Goal: Answer question/provide support: Answer question/provide support

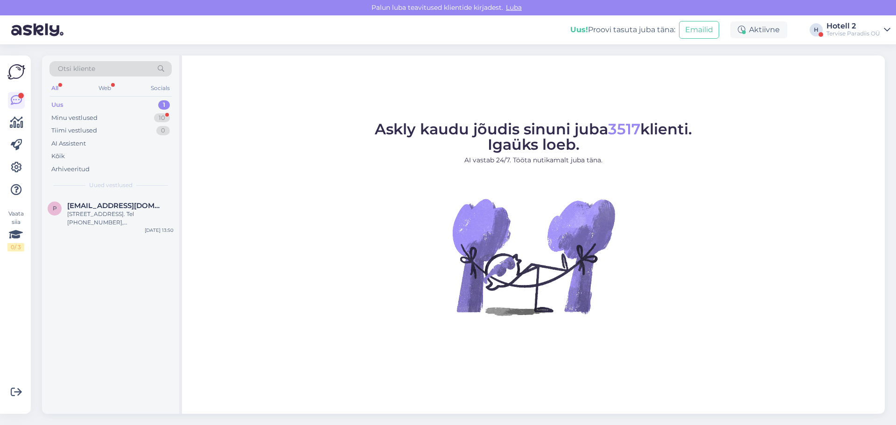
click at [155, 115] on div "10" at bounding box center [162, 117] width 16 height 9
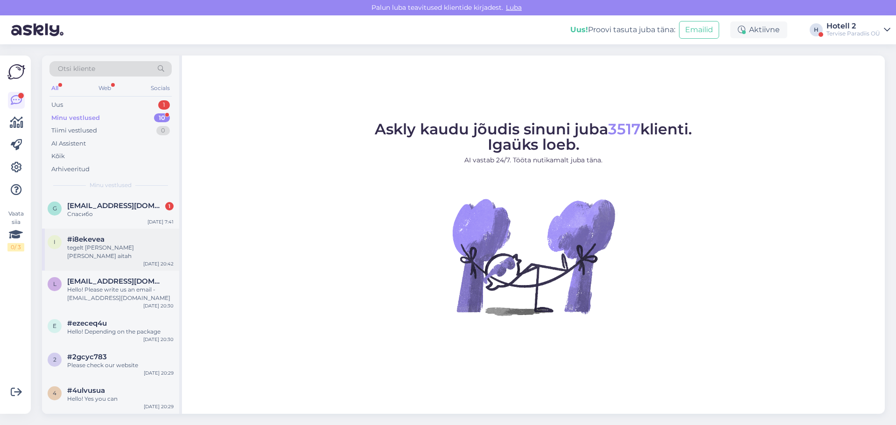
click at [151, 229] on div "i #i8ekevea tegelt [PERSON_NAME] [PERSON_NAME] aitah [DATE] 20:42" at bounding box center [110, 250] width 137 height 42
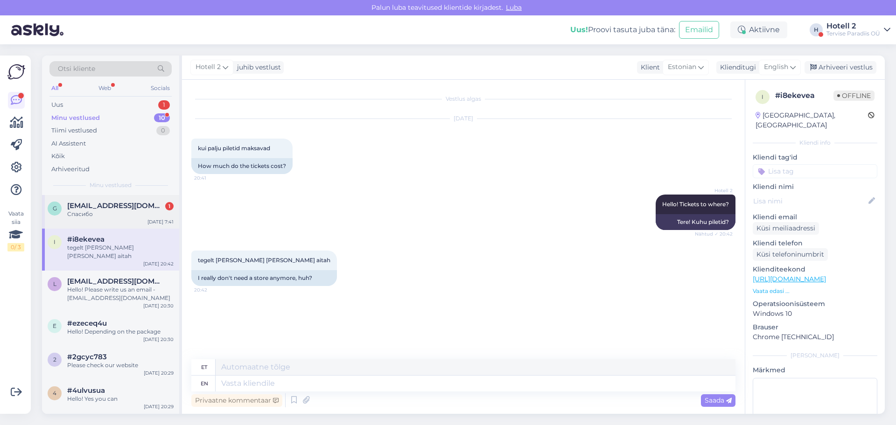
click at [144, 206] on span "[EMAIL_ADDRESS][DOMAIN_NAME]" at bounding box center [115, 206] width 97 height 8
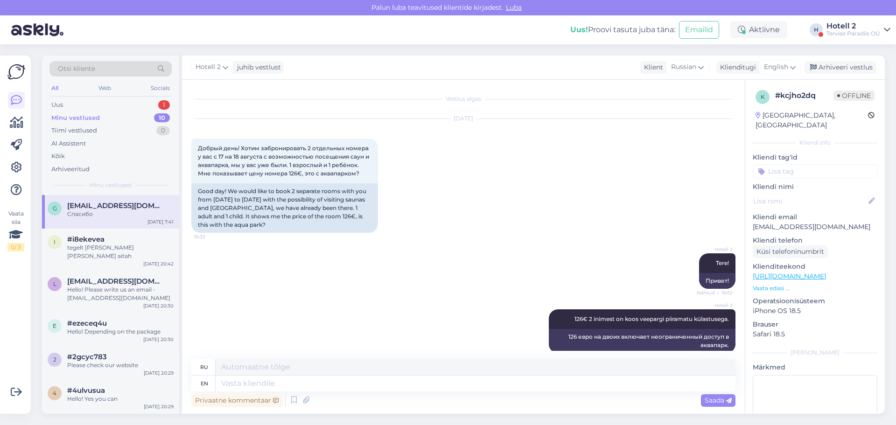
scroll to position [1609, 0]
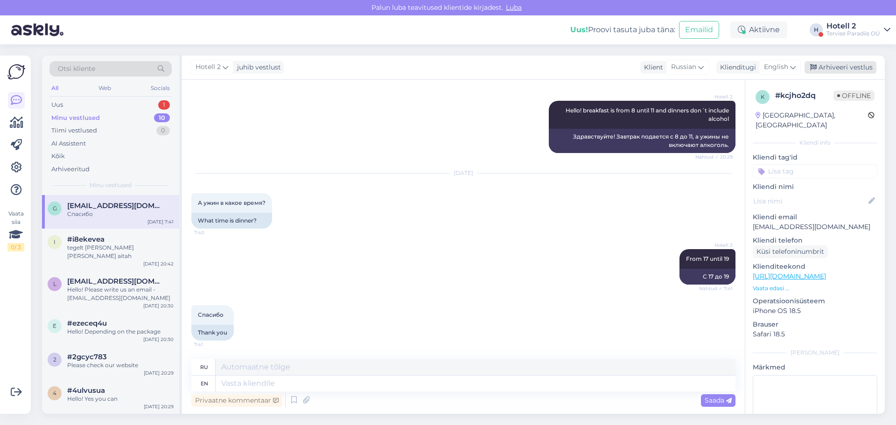
click at [833, 70] on div "Arhiveeri vestlus" at bounding box center [841, 67] width 72 height 13
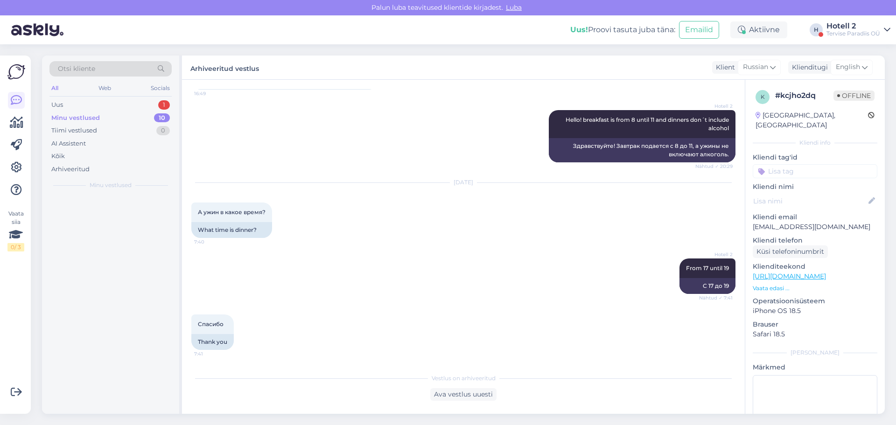
scroll to position [1600, 0]
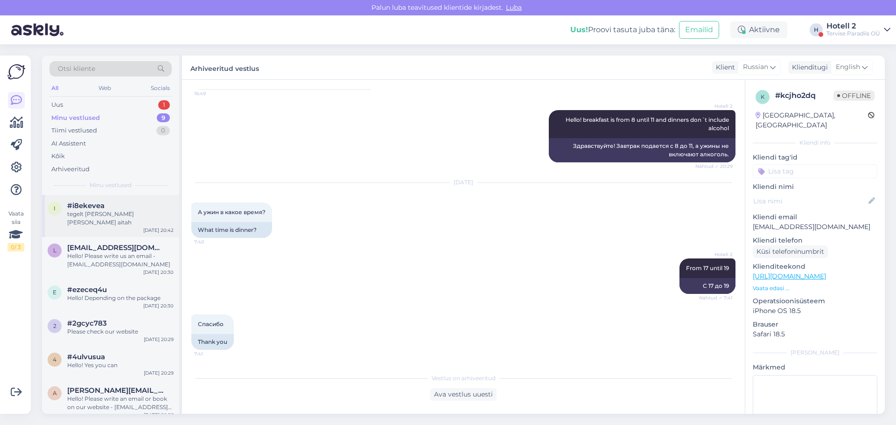
click at [136, 224] on div "i #i8ekevea tegelt [PERSON_NAME] [PERSON_NAME] aitah [DATE] 20:42" at bounding box center [110, 216] width 137 height 42
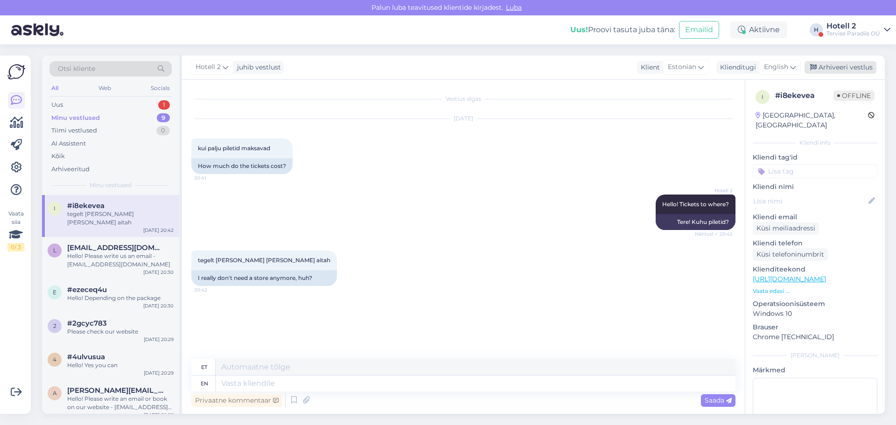
click at [845, 66] on div "Arhiveeri vestlus" at bounding box center [841, 67] width 72 height 13
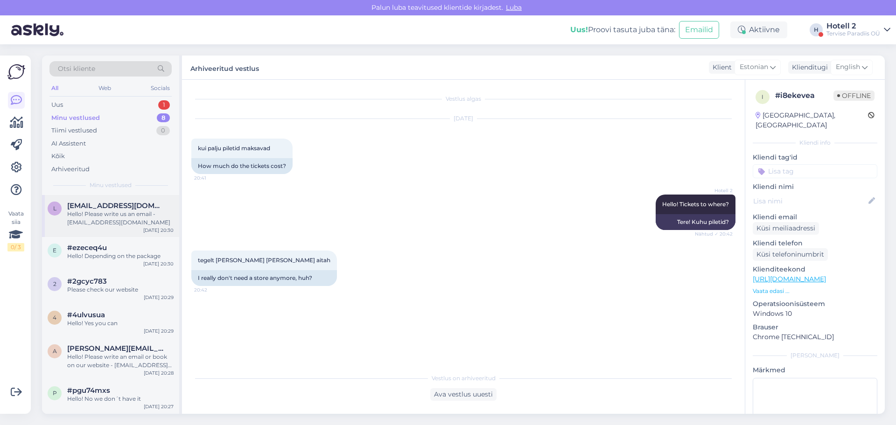
click at [89, 217] on div "Hello! Please write us an email - [EMAIL_ADDRESS][DOMAIN_NAME]" at bounding box center [120, 218] width 106 height 17
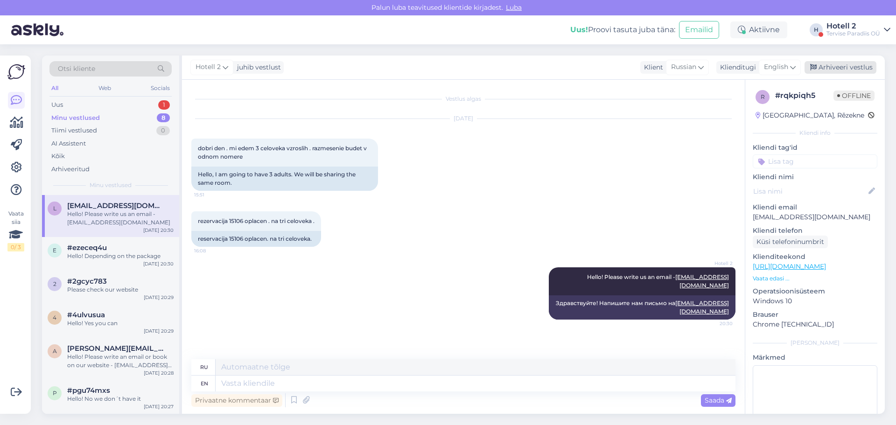
click at [823, 62] on div "Arhiveeri vestlus" at bounding box center [841, 67] width 72 height 13
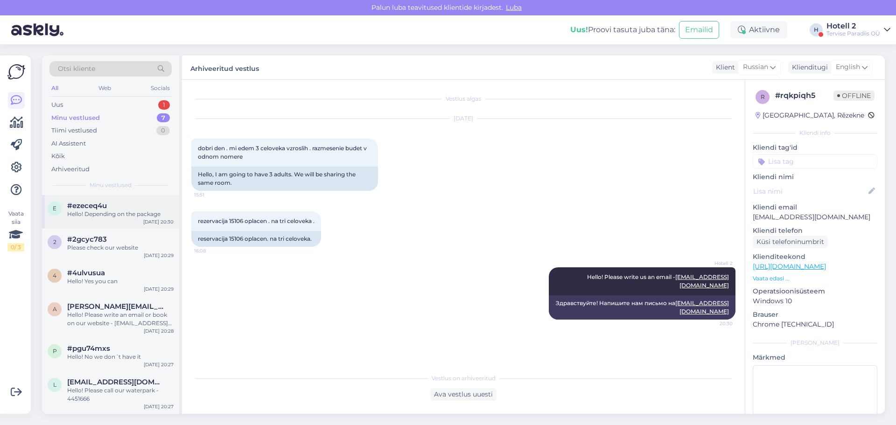
click at [98, 216] on div "Hello! Depending on the package" at bounding box center [120, 214] width 106 height 8
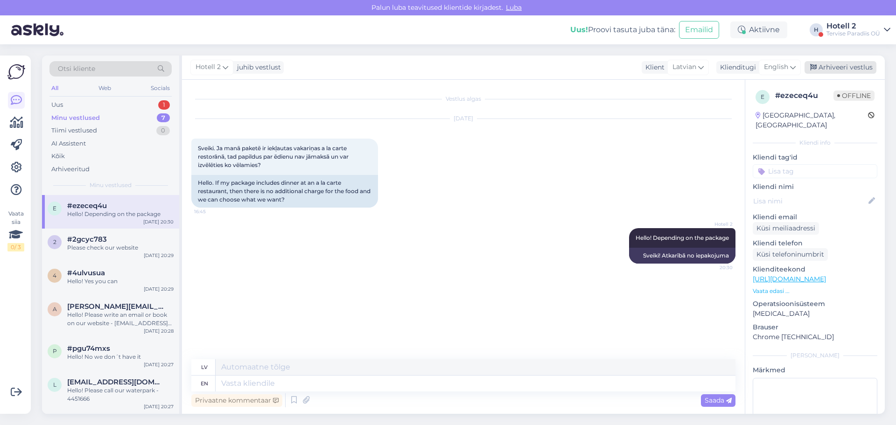
click at [827, 69] on div "Arhiveeri vestlus" at bounding box center [841, 67] width 72 height 13
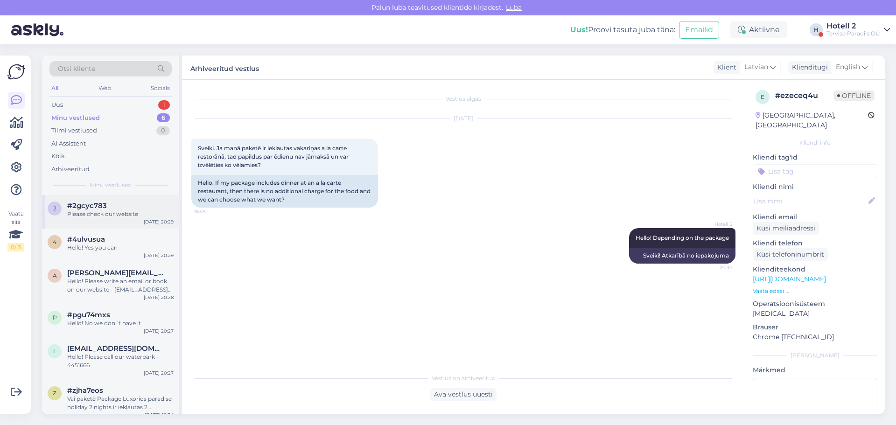
click at [116, 213] on div "Please check our website" at bounding box center [120, 214] width 106 height 8
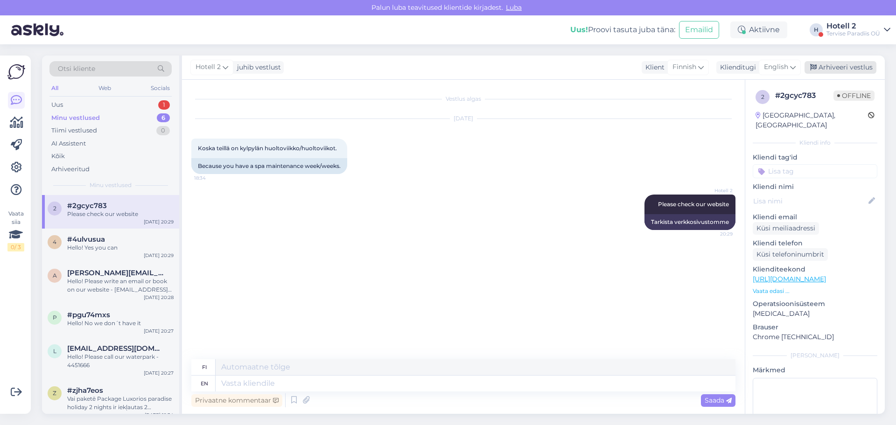
click at [830, 63] on div "Arhiveeri vestlus" at bounding box center [841, 67] width 72 height 13
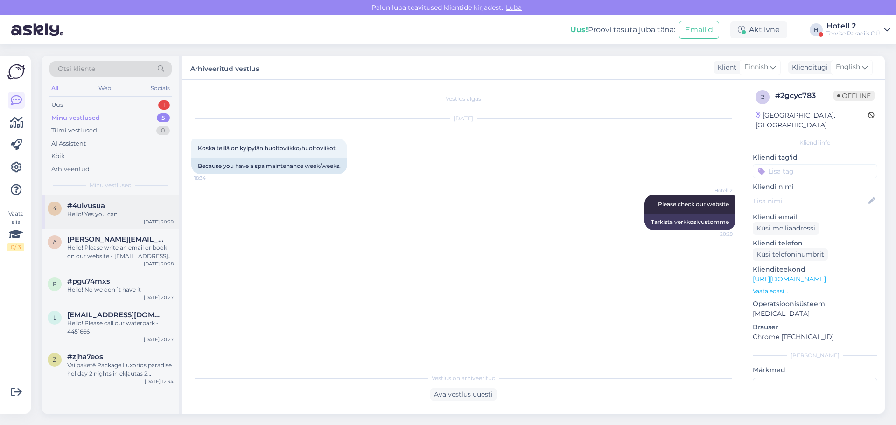
click at [106, 222] on div "4 #4ulvusua Hello! Yes you can [DATE] 20:29" at bounding box center [110, 212] width 137 height 34
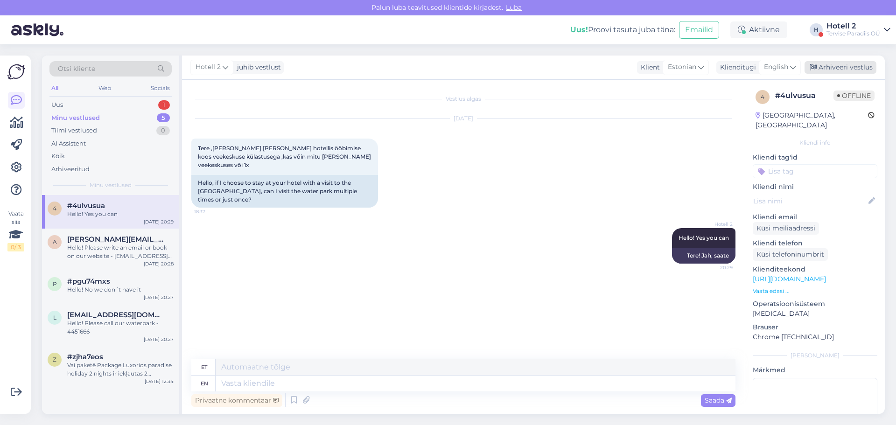
click at [840, 64] on div "Arhiveeri vestlus" at bounding box center [841, 67] width 72 height 13
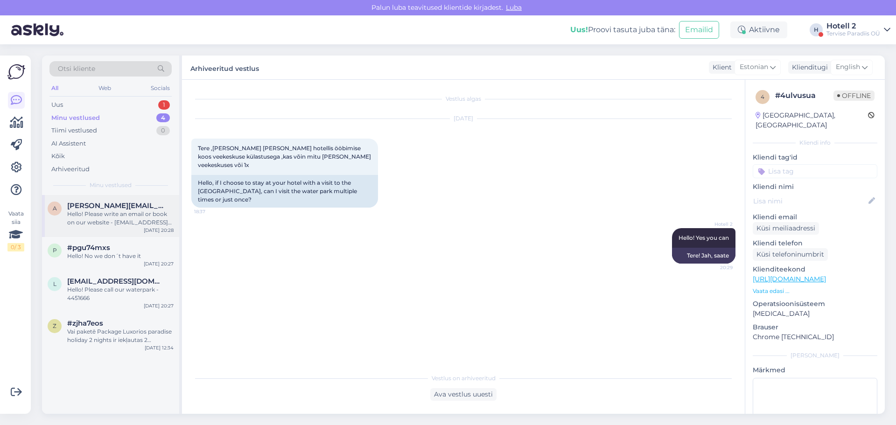
click at [117, 206] on span "[PERSON_NAME][EMAIL_ADDRESS][DOMAIN_NAME]" at bounding box center [115, 206] width 97 height 8
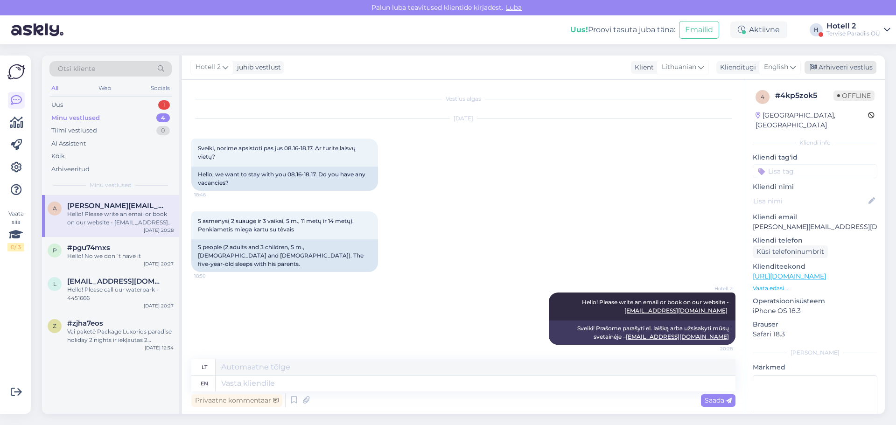
click at [823, 63] on div "Arhiveeri vestlus" at bounding box center [841, 67] width 72 height 13
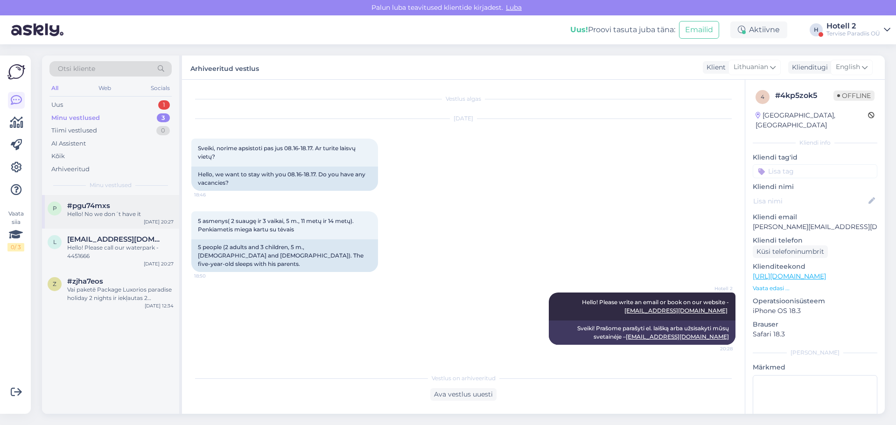
click at [133, 225] on div "p #pgu74mxs Hello! No we don´t have it [DATE] 20:27" at bounding box center [110, 212] width 137 height 34
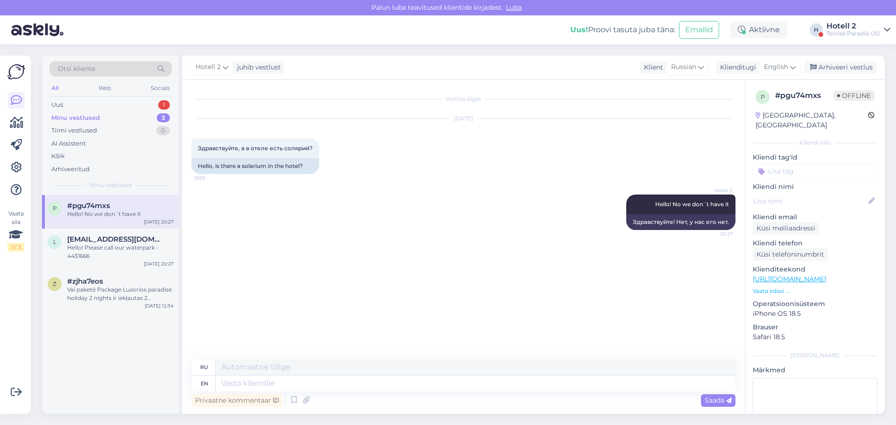
drag, startPoint x: 838, startPoint y: 69, endPoint x: 816, endPoint y: 82, distance: 25.9
click at [838, 69] on div "Arhiveeri vestlus" at bounding box center [841, 67] width 72 height 13
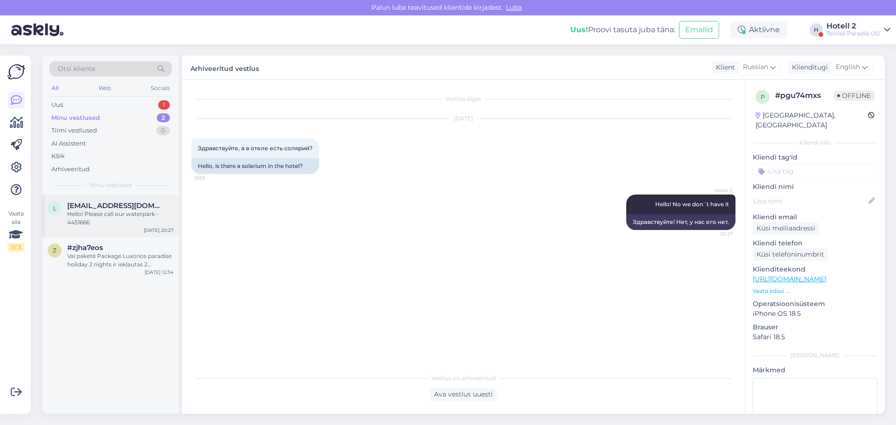
click at [139, 212] on div "Hello! Please call our waterpark - 4451666" at bounding box center [120, 218] width 106 height 17
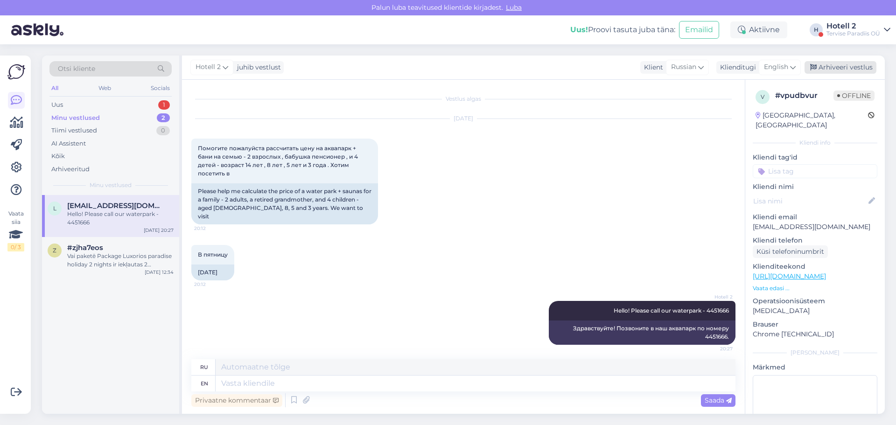
click at [854, 70] on div "Arhiveeri vestlus" at bounding box center [841, 67] width 72 height 13
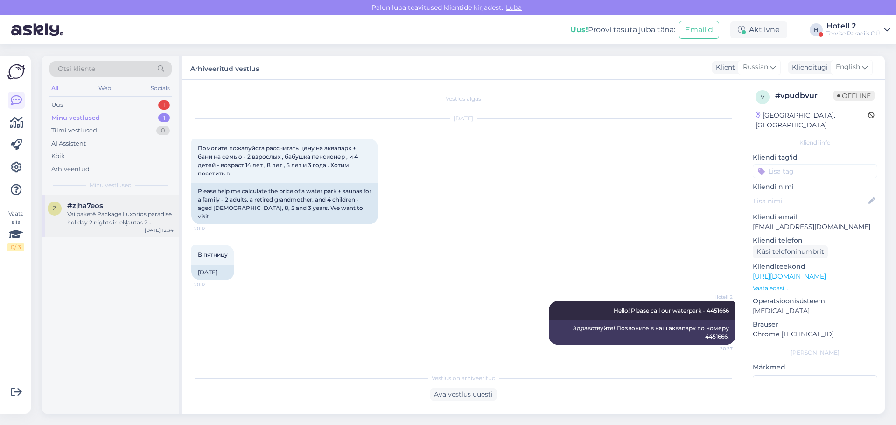
click at [84, 212] on div "Vai paketē Package Luxorios paradise holiday 2 nights ir iekļautas 2 procedūras…" at bounding box center [120, 218] width 106 height 17
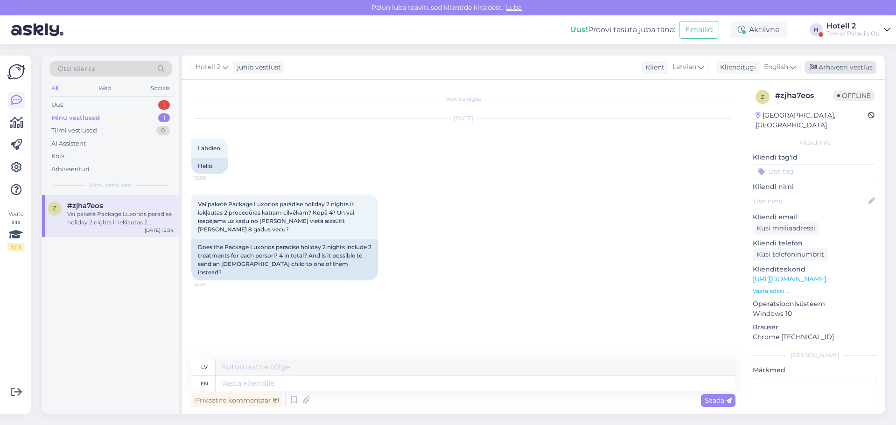
click at [820, 65] on div "Arhiveeri vestlus" at bounding box center [841, 67] width 72 height 13
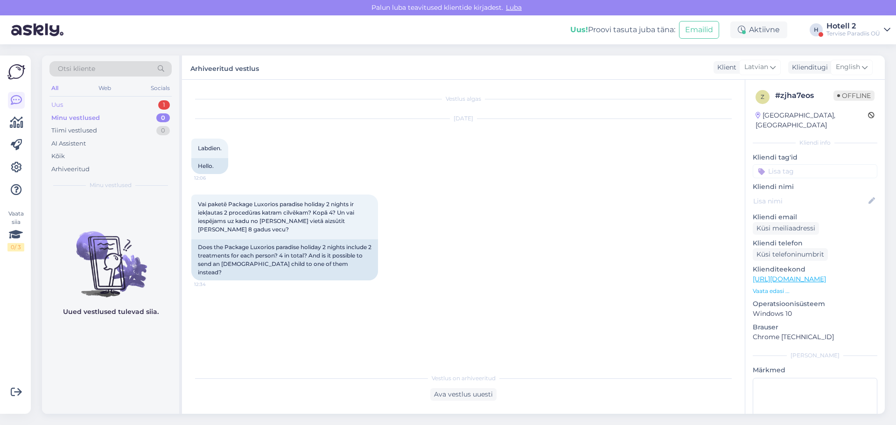
click at [94, 109] on div "Uus 1" at bounding box center [110, 104] width 122 height 13
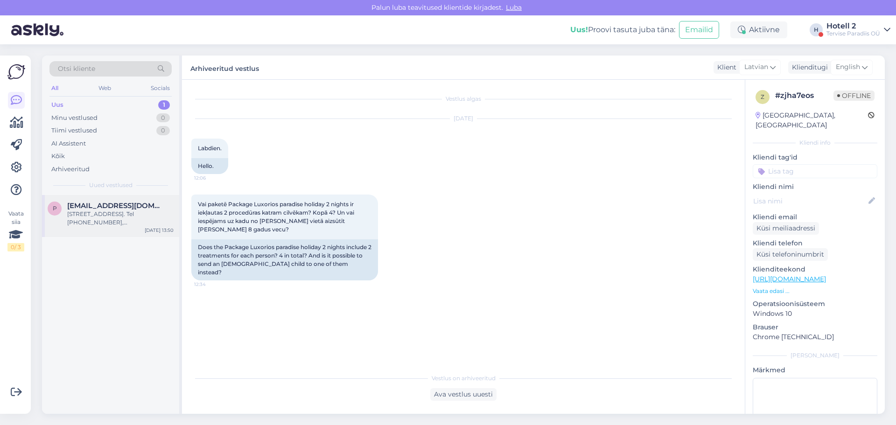
click at [151, 211] on div "[STREET_ADDRESS]. Tel [PHONE_NUMBER], [PERSON_NAME]." at bounding box center [120, 218] width 106 height 17
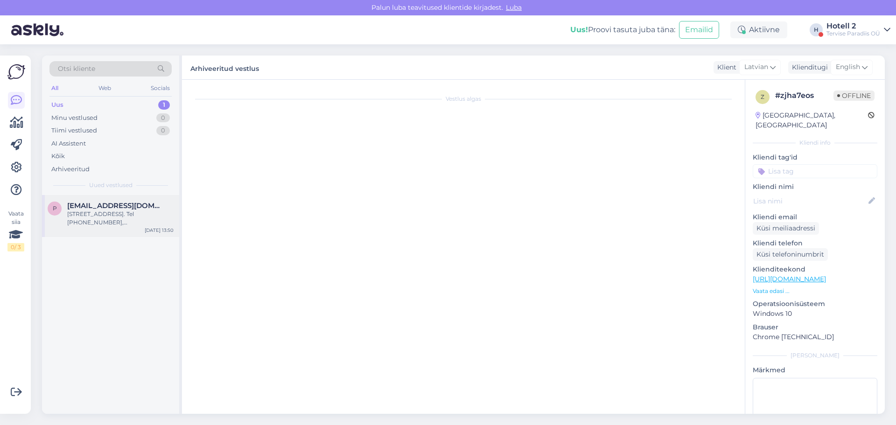
scroll to position [378, 0]
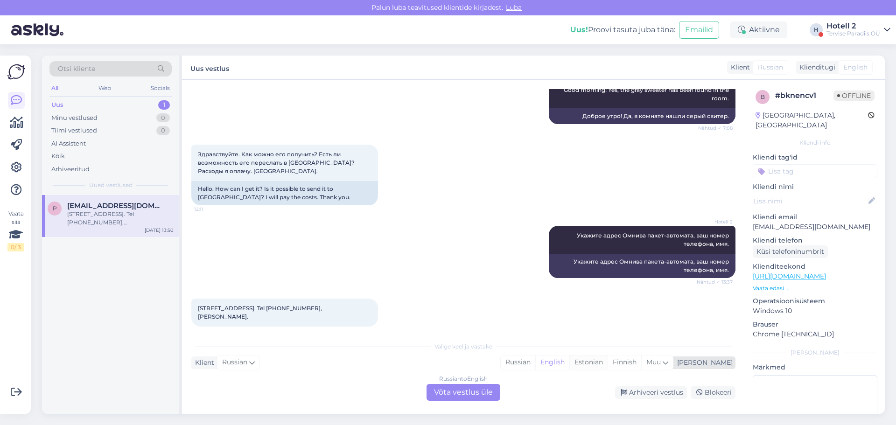
click at [608, 361] on div "Estonian" at bounding box center [588, 363] width 38 height 14
click at [488, 393] on div "Russian to Estonian Võta vestlus üle" at bounding box center [464, 392] width 74 height 17
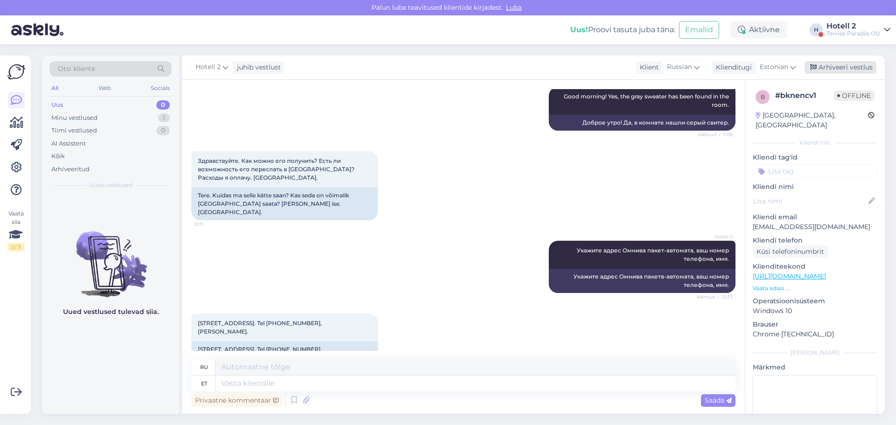
click at [841, 66] on div "Arhiveeri vestlus" at bounding box center [841, 67] width 72 height 13
